Goal: Task Accomplishment & Management: Manage account settings

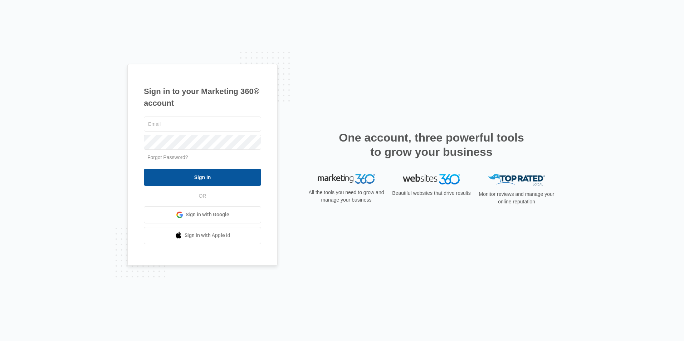
type input "[EMAIL_ADDRESS][DOMAIN_NAME]"
click at [181, 177] on input "Sign In" at bounding box center [202, 177] width 117 height 17
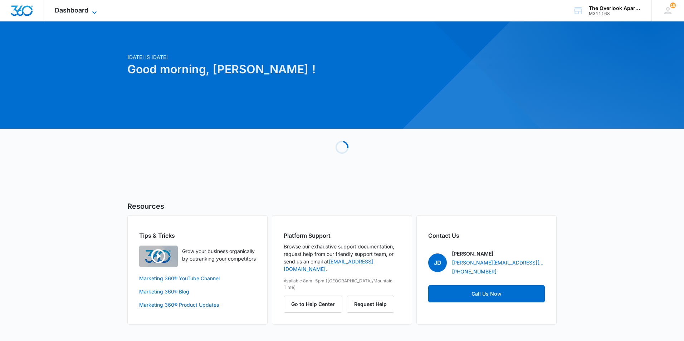
click at [93, 11] on icon at bounding box center [94, 12] width 9 height 9
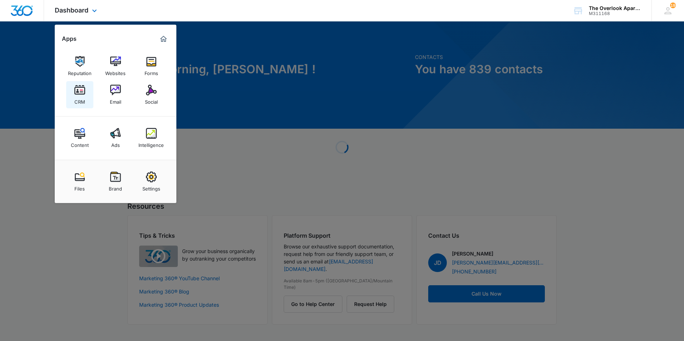
click at [83, 92] on img at bounding box center [79, 90] width 11 height 11
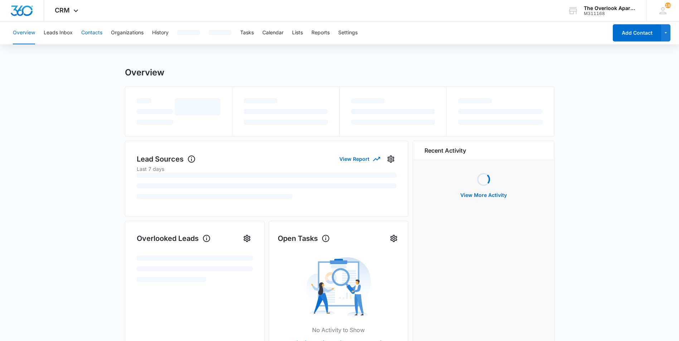
click at [87, 30] on button "Contacts" at bounding box center [91, 32] width 21 height 23
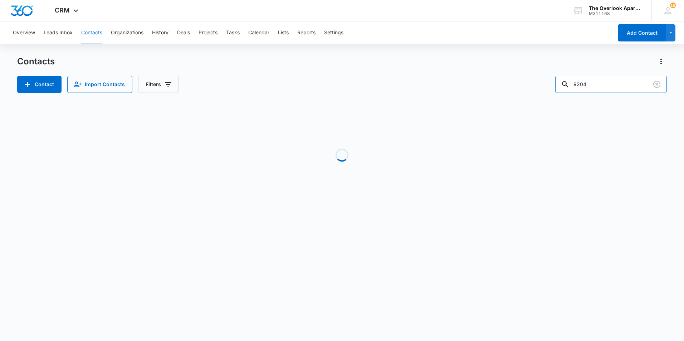
drag, startPoint x: 612, startPoint y: 89, endPoint x: 542, endPoint y: 83, distance: 70.4
click at [542, 83] on div "Contact Import Contacts Filters 9204" at bounding box center [342, 84] width 650 height 17
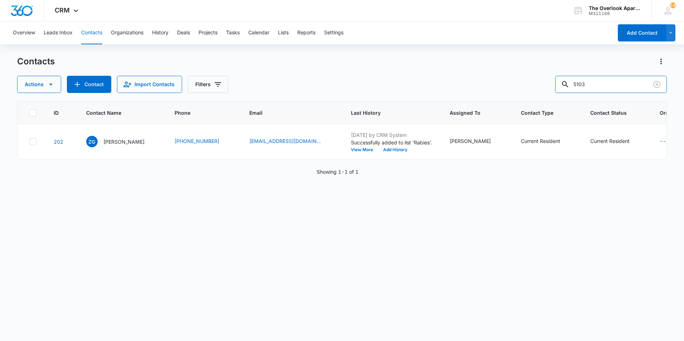
type input "5103"
